Goal: Transaction & Acquisition: Purchase product/service

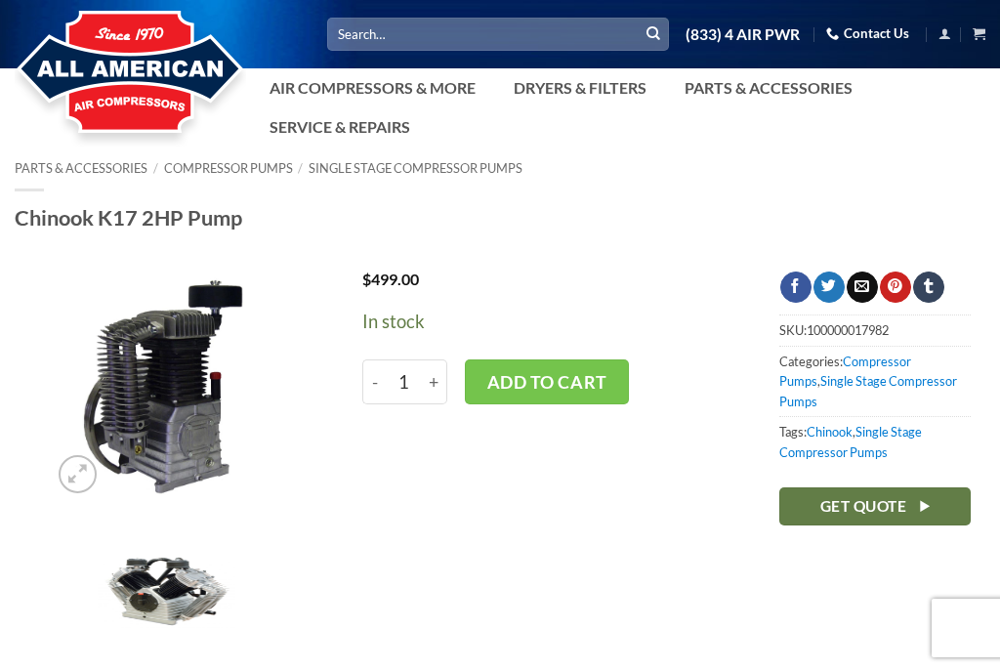
click at [430, 91] on link "Air Compressors & More" at bounding box center [372, 87] width 229 height 39
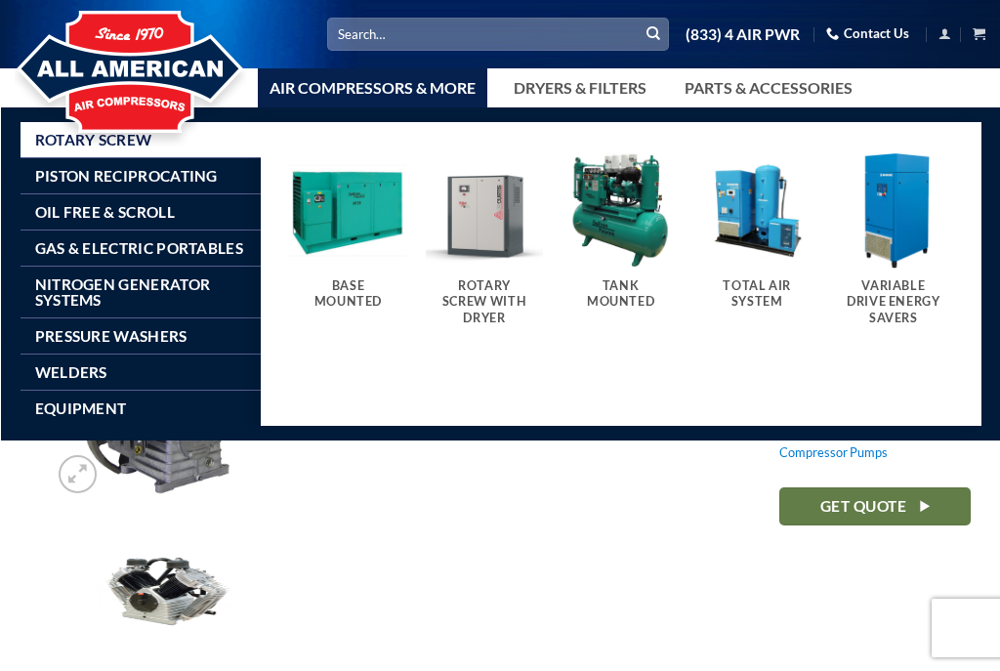
click at [635, 256] on img "Visit product category Tank Mounted" at bounding box center [620, 209] width 117 height 117
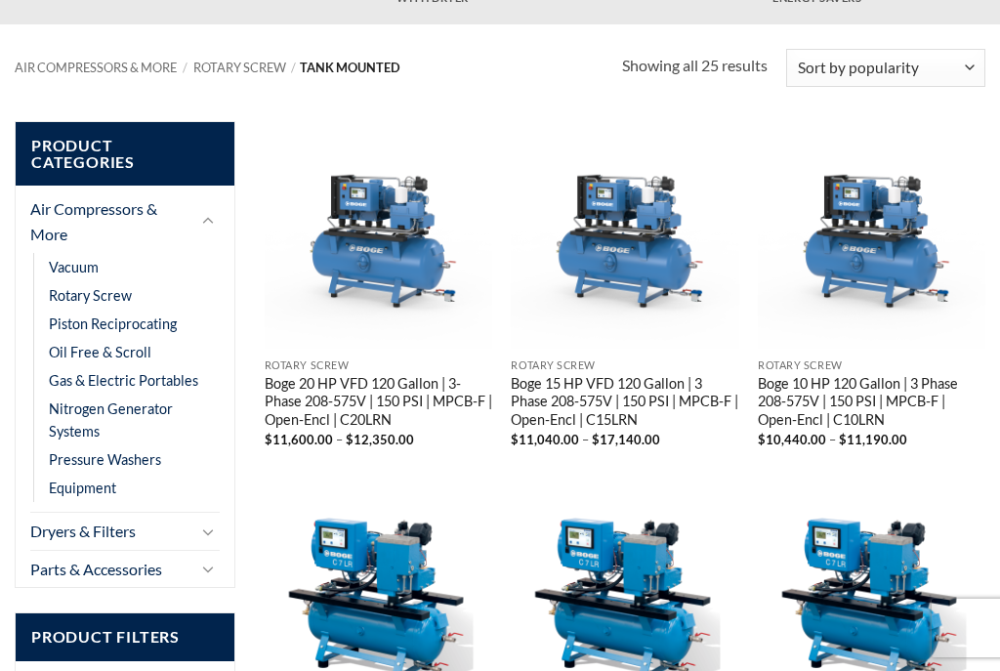
scroll to position [274, 0]
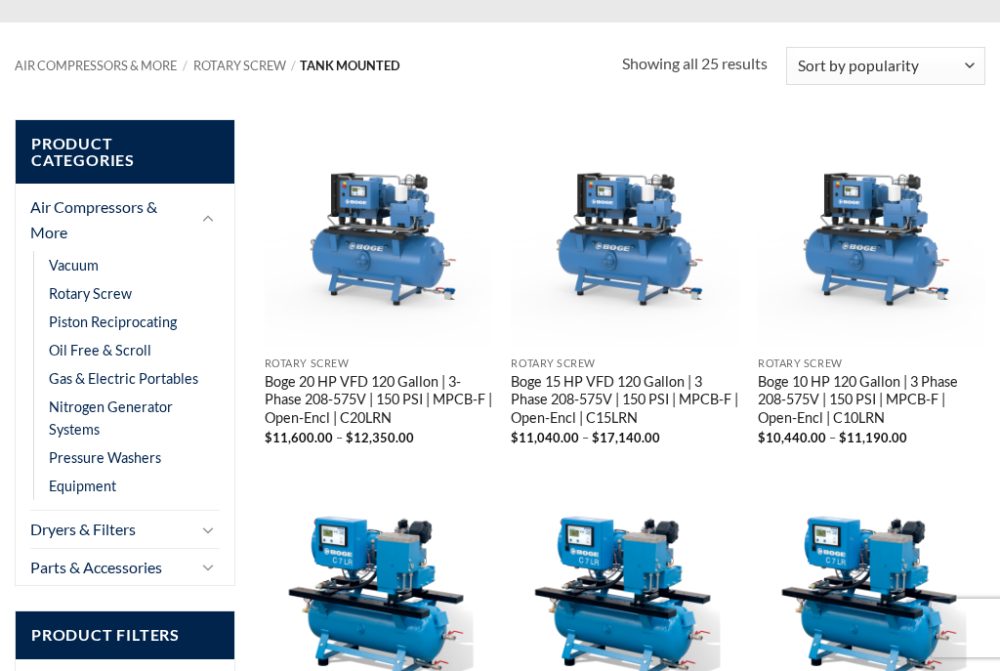
click at [165, 308] on link "Piston Reciprocating" at bounding box center [113, 321] width 128 height 28
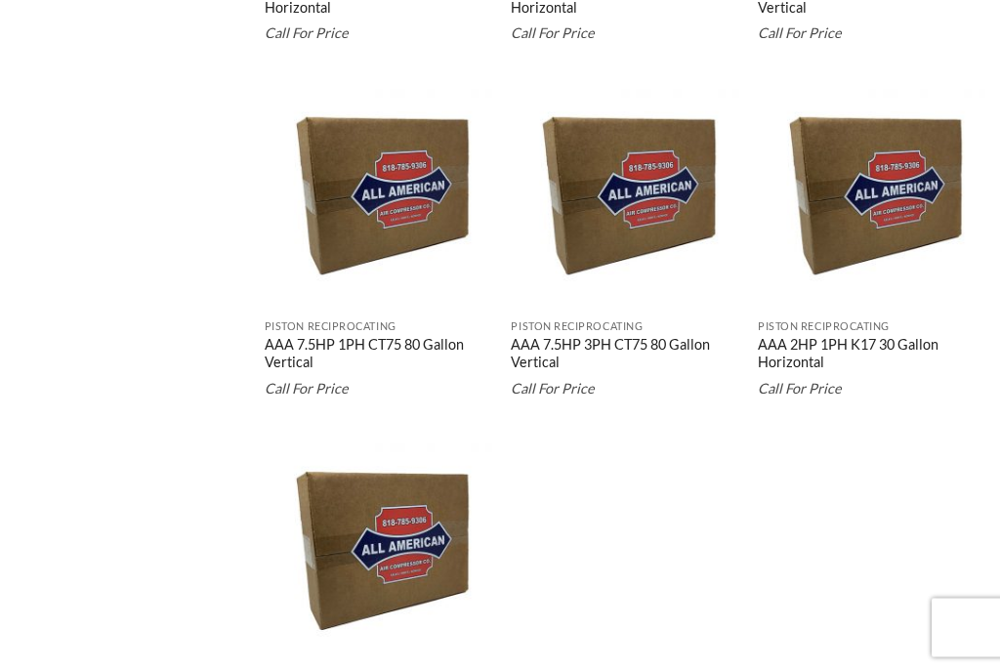
scroll to position [3126, 0]
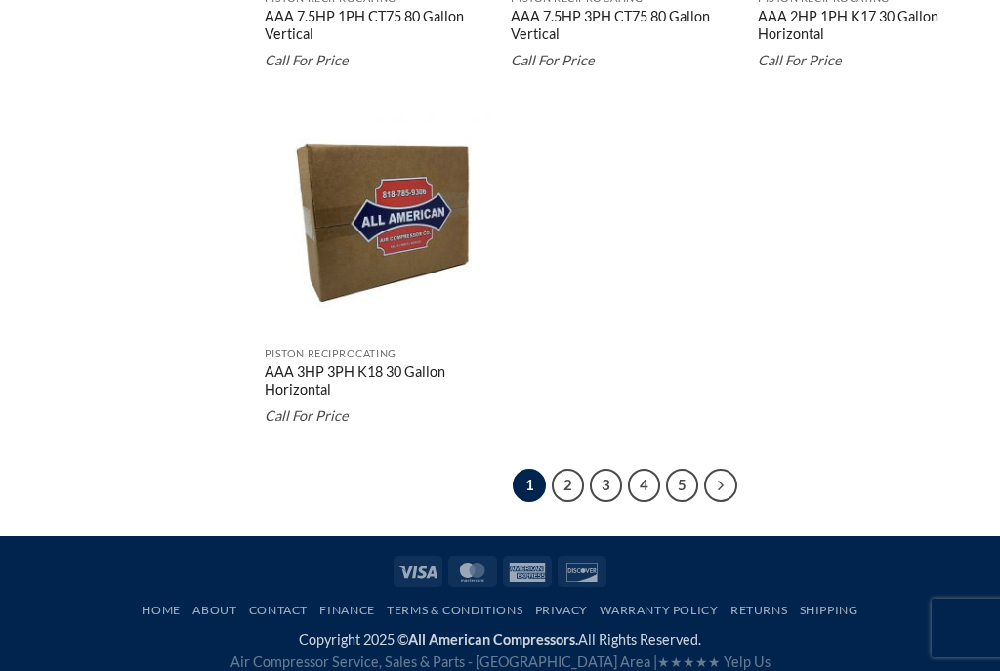
click at [736, 488] on link "Next" at bounding box center [720, 485] width 33 height 33
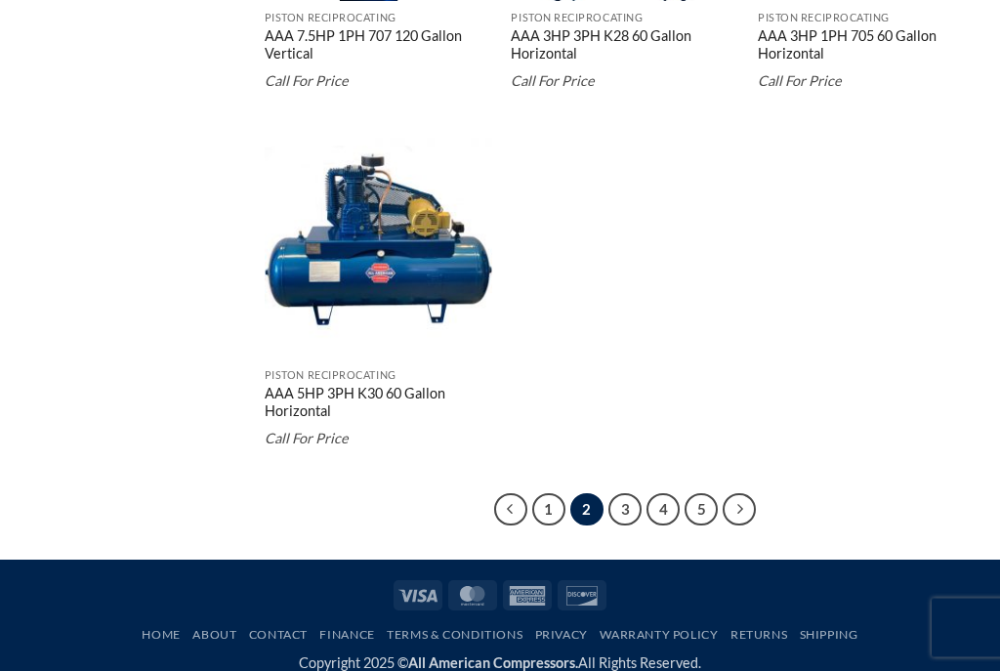
scroll to position [3134, 0]
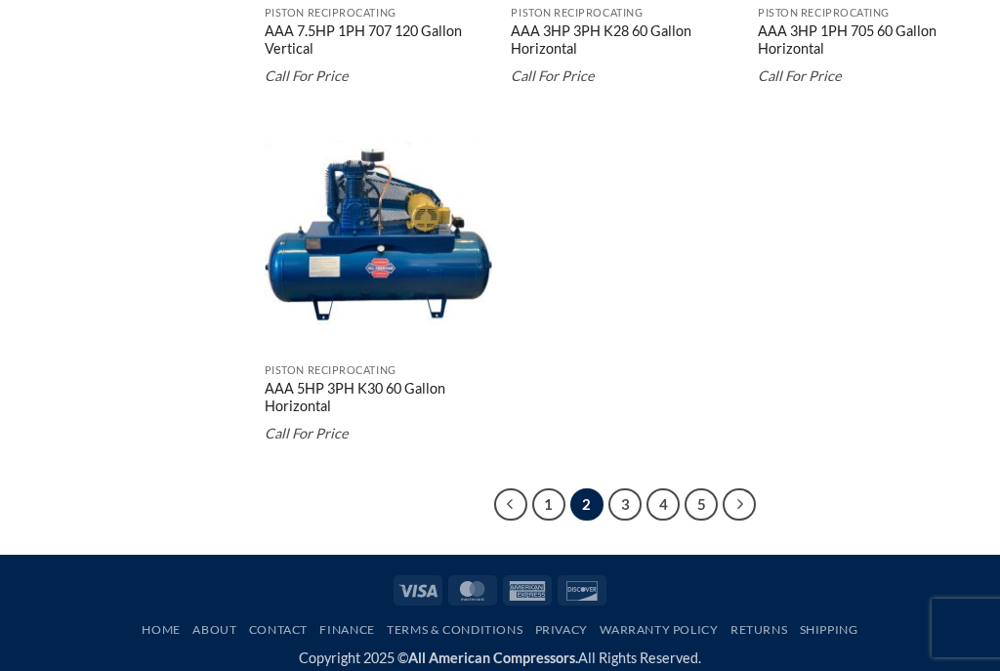
click at [382, 333] on img "AAA 5HP 3PH K30 60 Gallon Horizontal" at bounding box center [378, 239] width 227 height 227
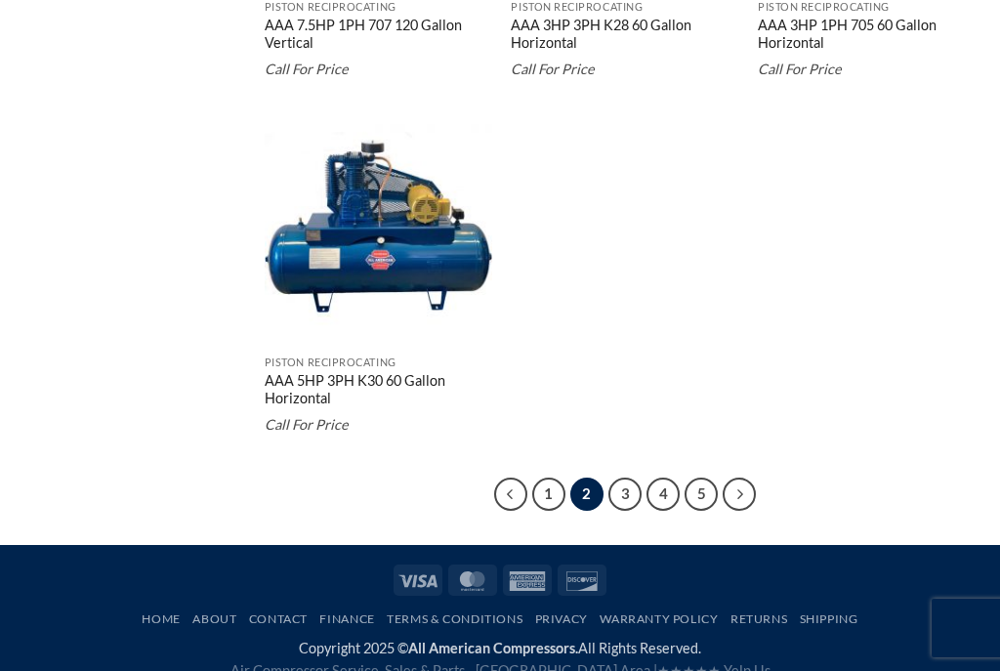
scroll to position [3170, 0]
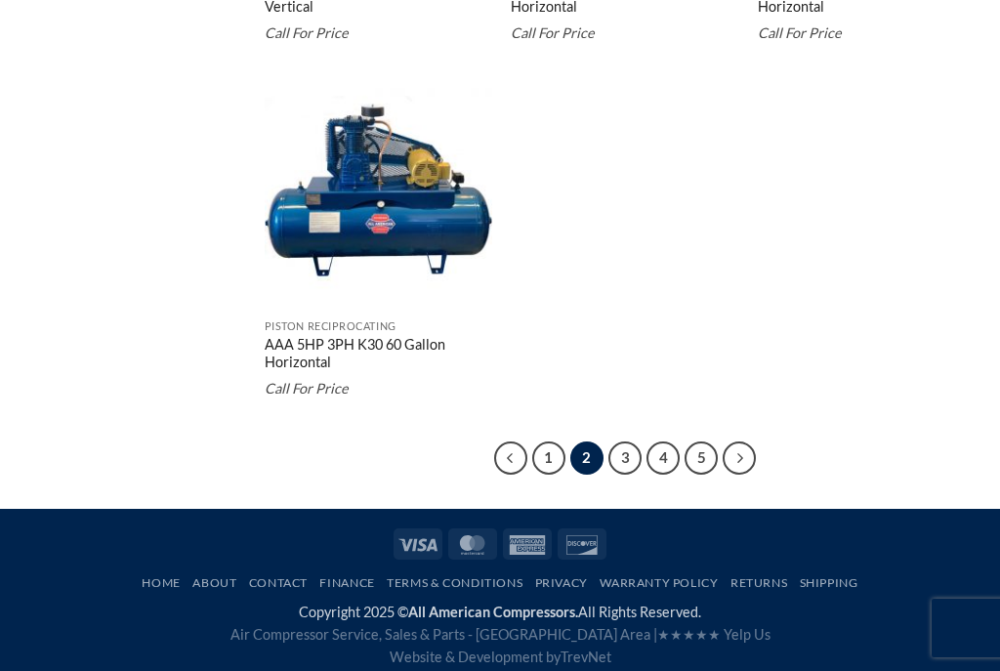
click at [749, 467] on link "Next" at bounding box center [738, 457] width 33 height 33
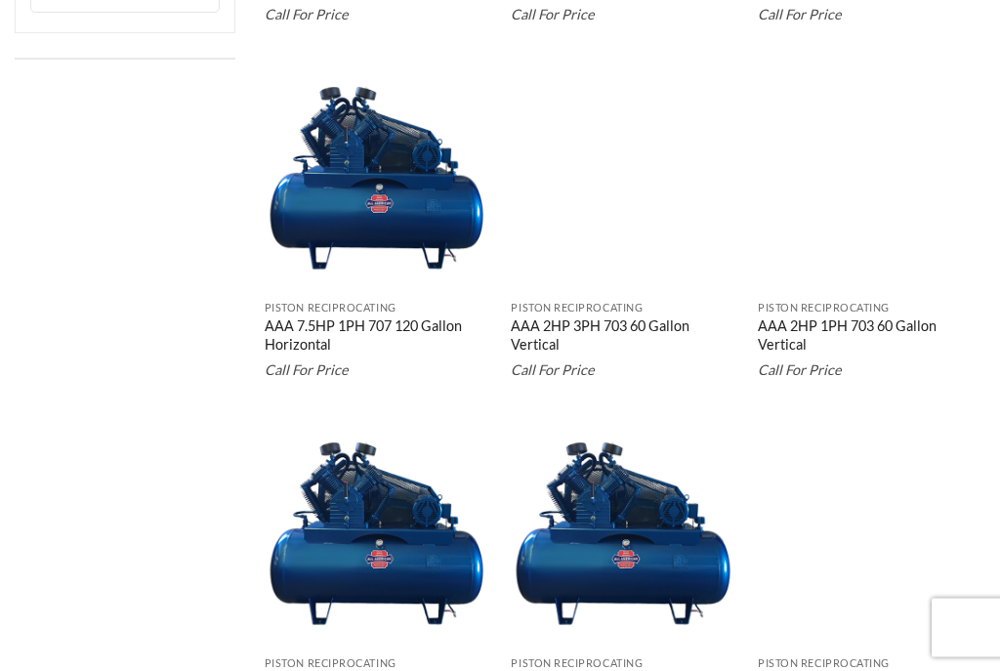
scroll to position [1397, 0]
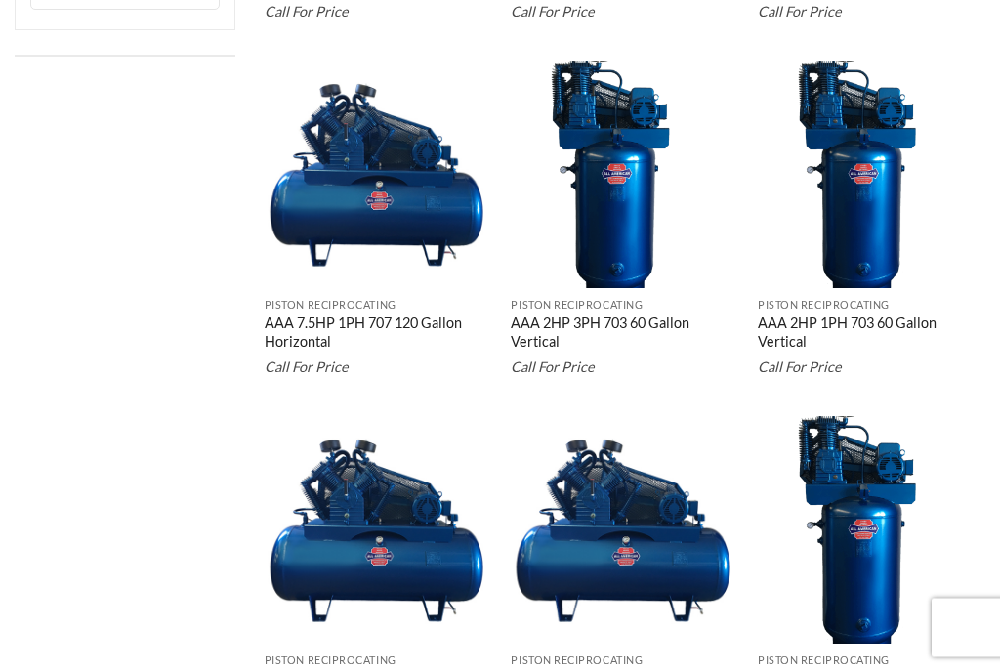
click at [868, 315] on link "AAA 2HP 1PH 703 60 Gallon Vertical" at bounding box center [870, 334] width 227 height 39
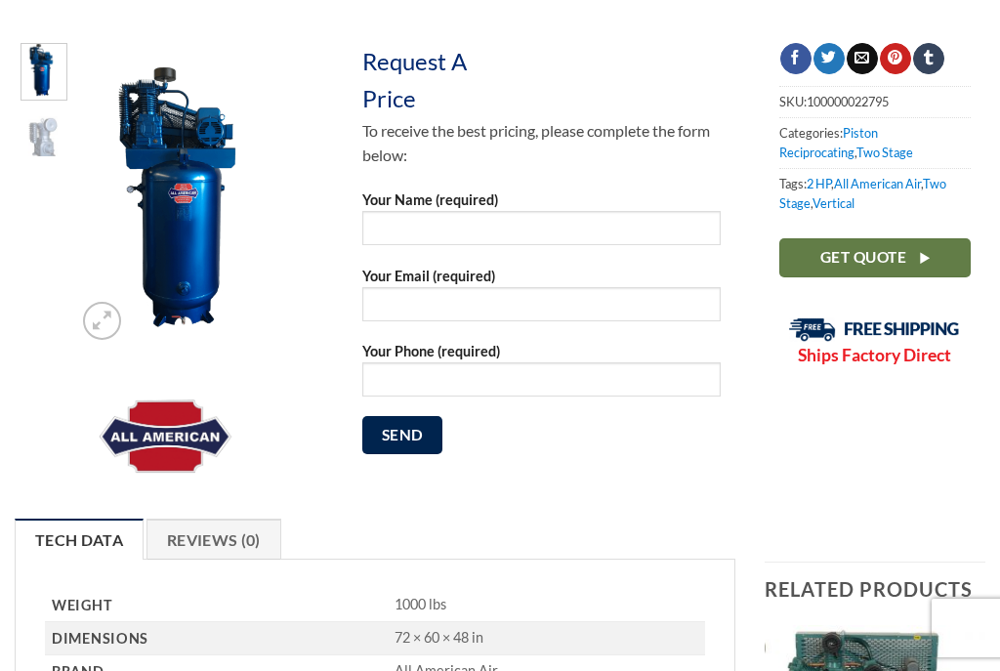
scroll to position [225, 0]
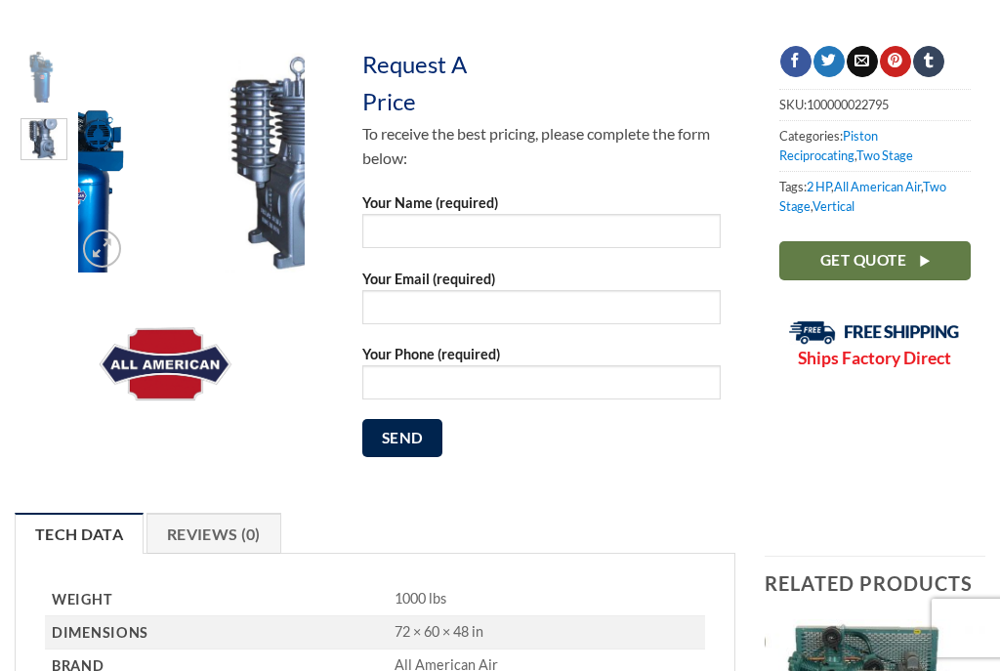
click at [37, 140] on img at bounding box center [43, 136] width 45 height 45
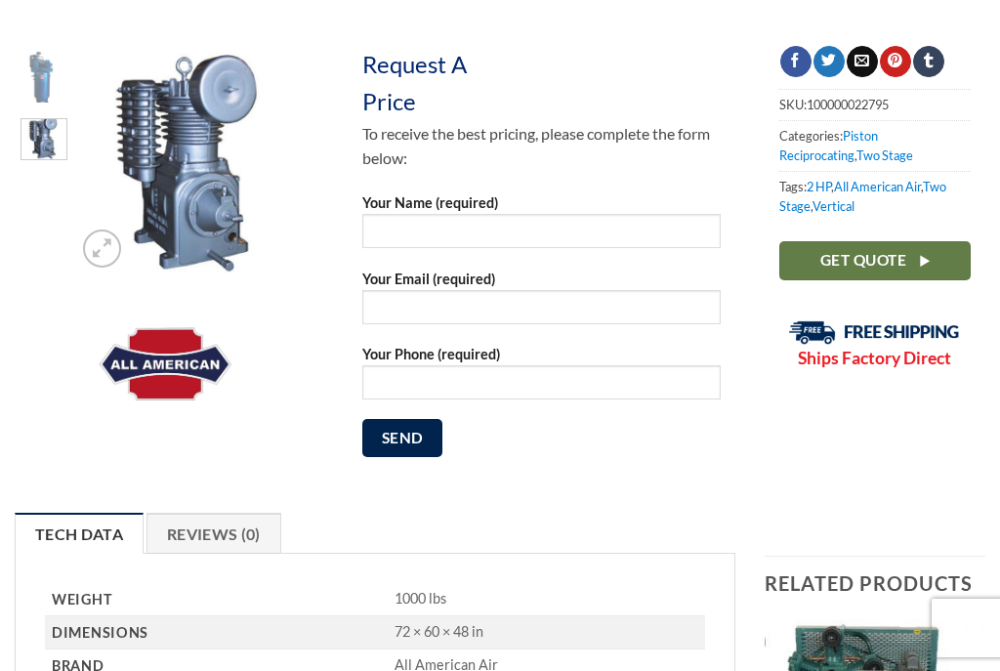
click at [36, 79] on img at bounding box center [43, 77] width 45 height 60
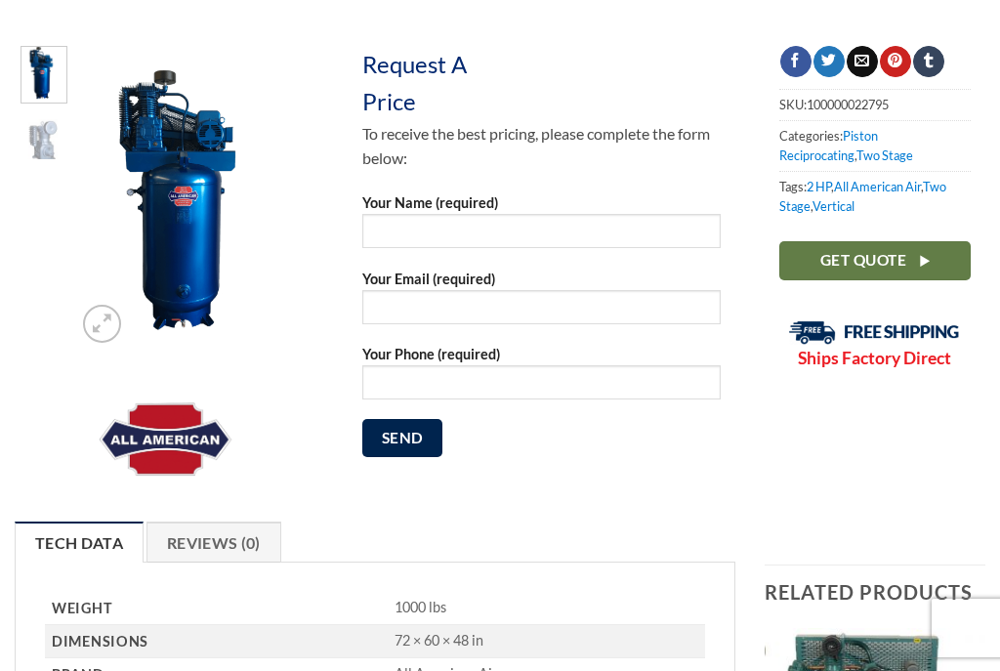
click at [94, 331] on icon "Zoom" at bounding box center [102, 322] width 19 height 21
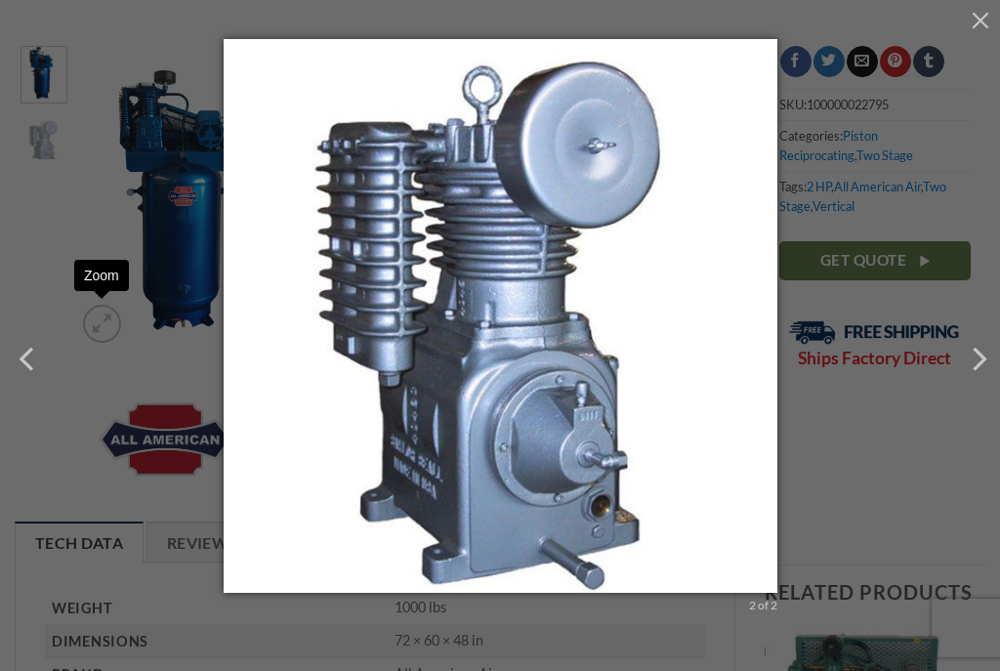
click at [28, 359] on button at bounding box center [24, 360] width 49 height 49
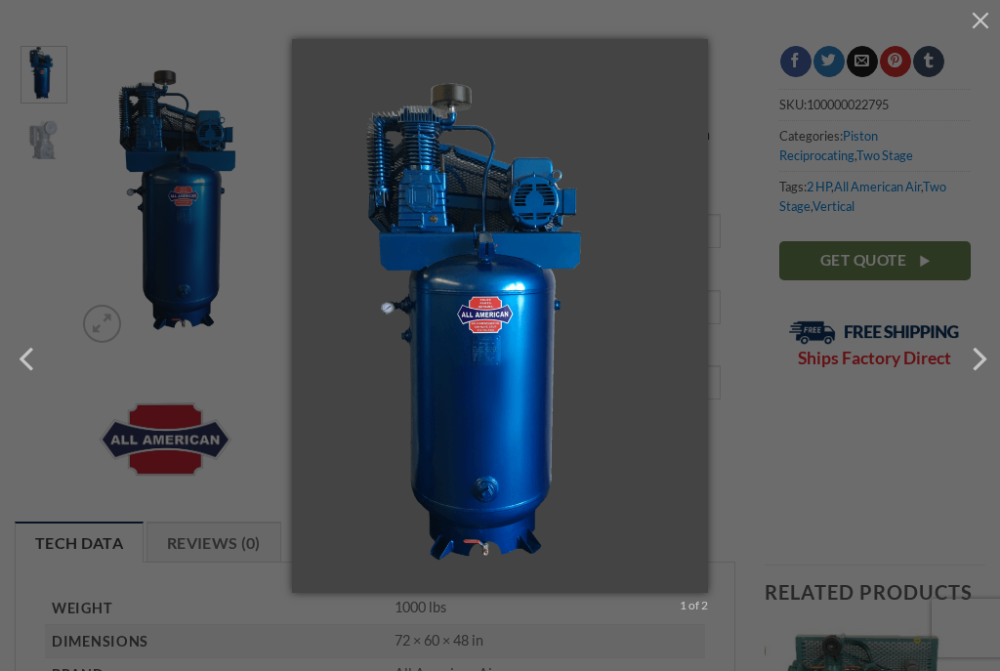
click at [996, 23] on button "button" at bounding box center [979, 19] width 39 height 39
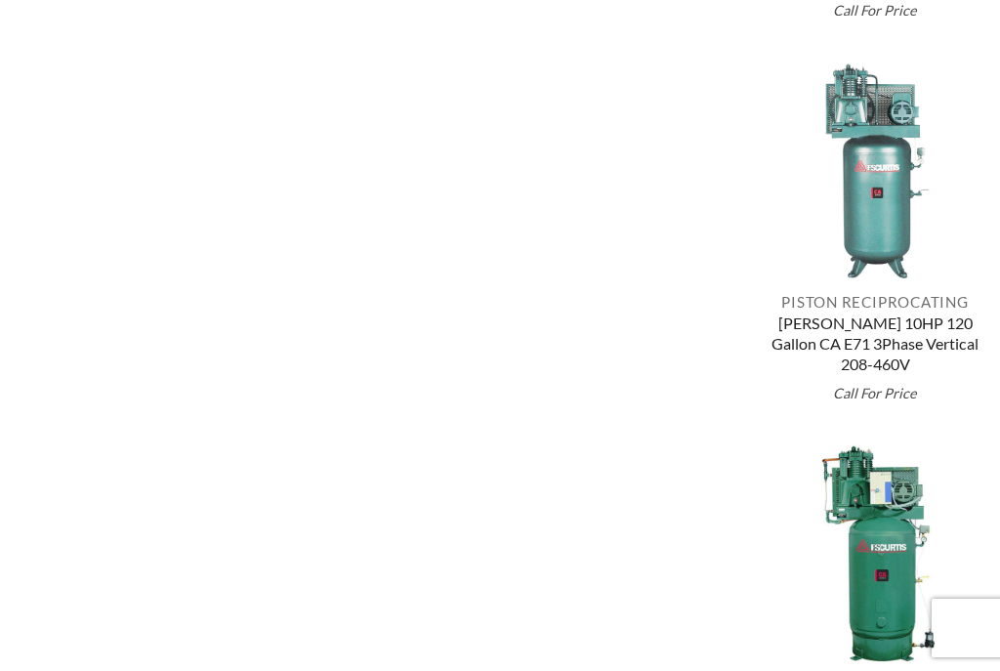
scroll to position [1553, 0]
